Goal: Find specific page/section: Find specific page/section

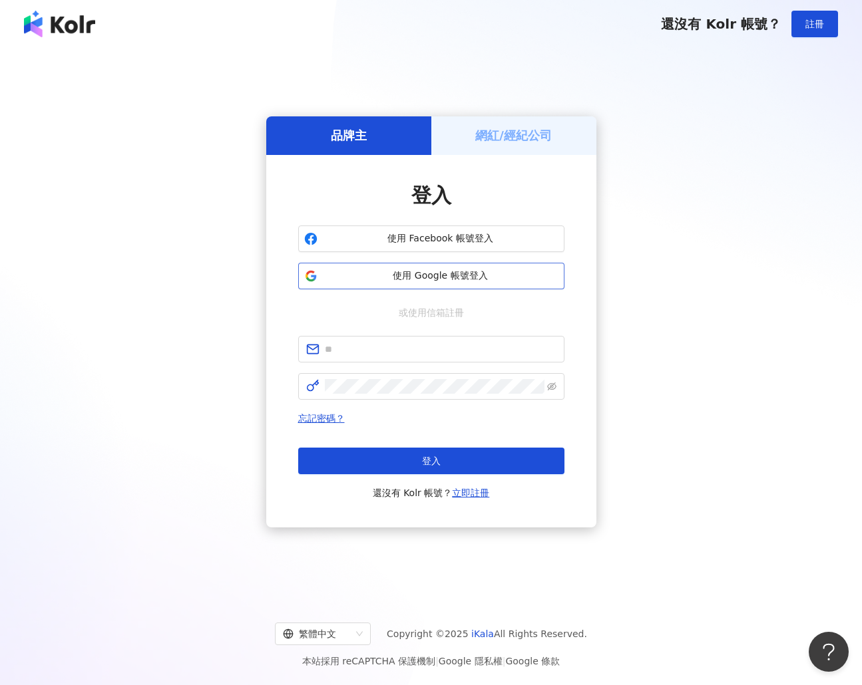
click at [408, 265] on button "使用 Google 帳號登入" at bounding box center [431, 276] width 266 height 27
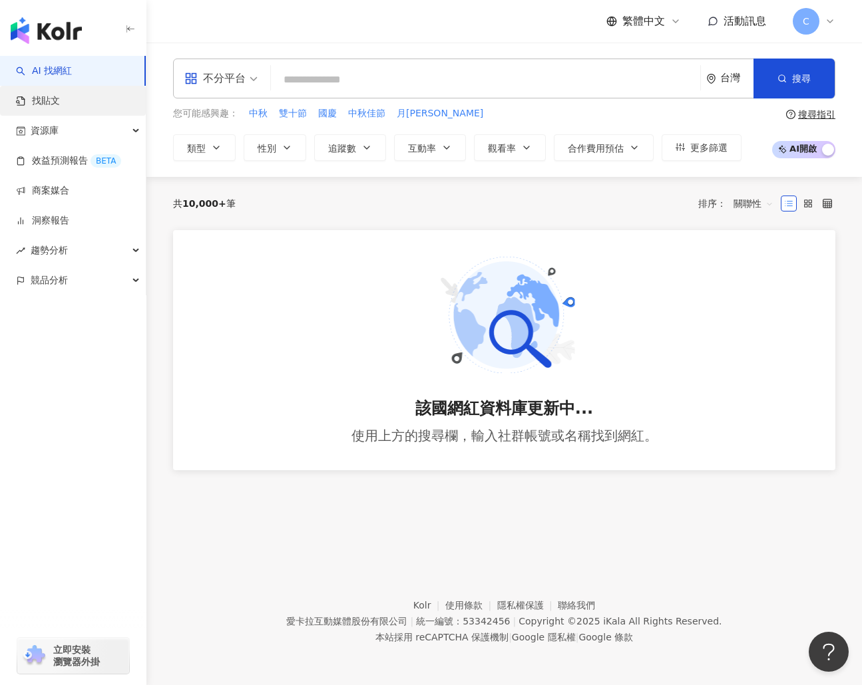
click at [60, 108] on link "找貼文" at bounding box center [38, 100] width 44 height 13
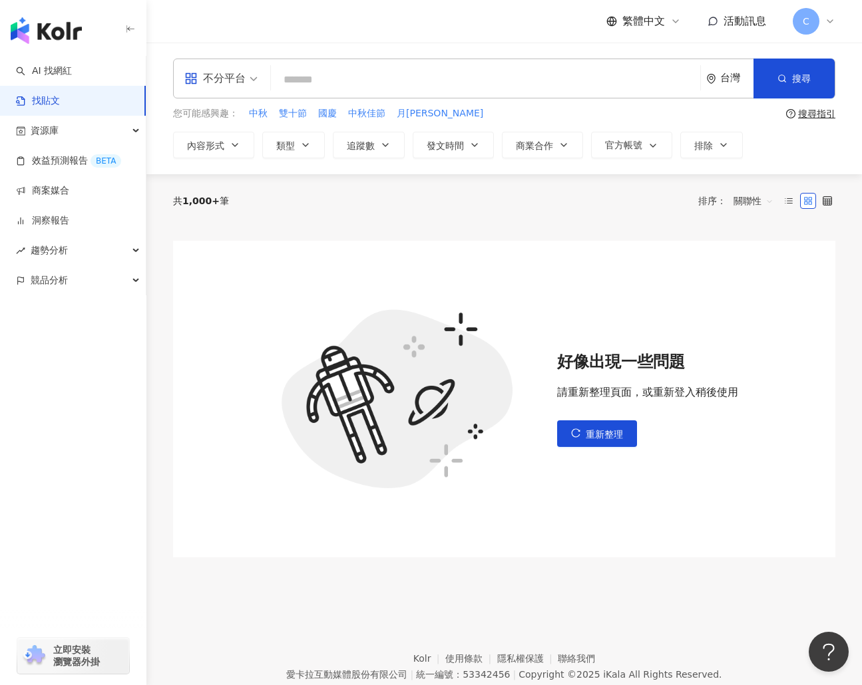
click at [282, 559] on div "好像出現一些問題 請重新整理頁面，或重新登入稍後使用 重新整理" at bounding box center [504, 409] width 662 height 363
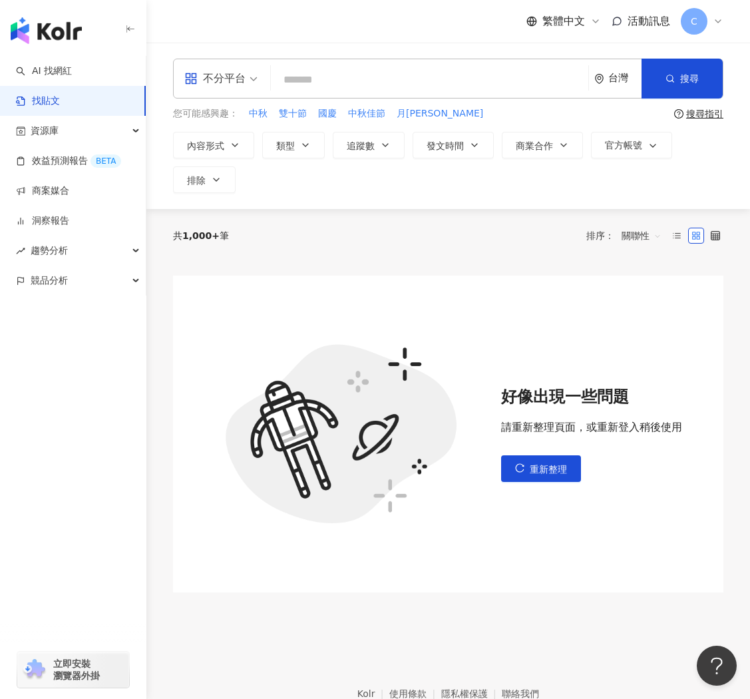
click at [480, 561] on div "好像出現一些問題 請重新整理頁面，或重新登入稍後使用 重新整理" at bounding box center [448, 433] width 550 height 317
